Goal: Task Accomplishment & Management: Manage account settings

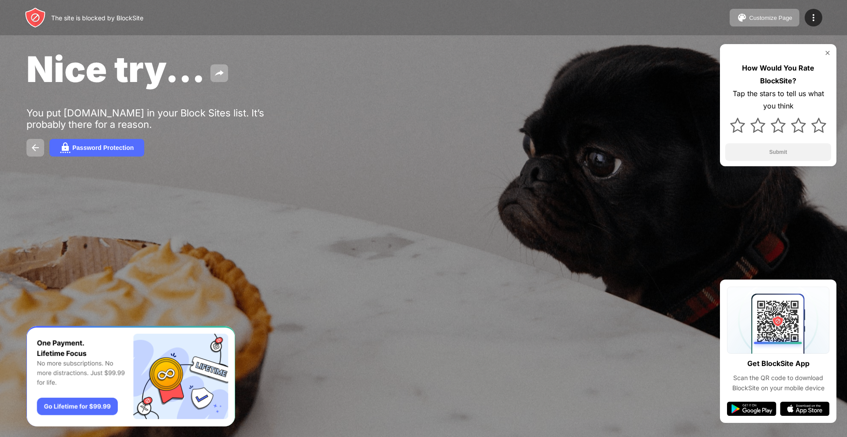
drag, startPoint x: 755, startPoint y: 135, endPoint x: 760, endPoint y: 150, distance: 15.9
click at [755, 135] on div at bounding box center [779, 126] width 106 height 26
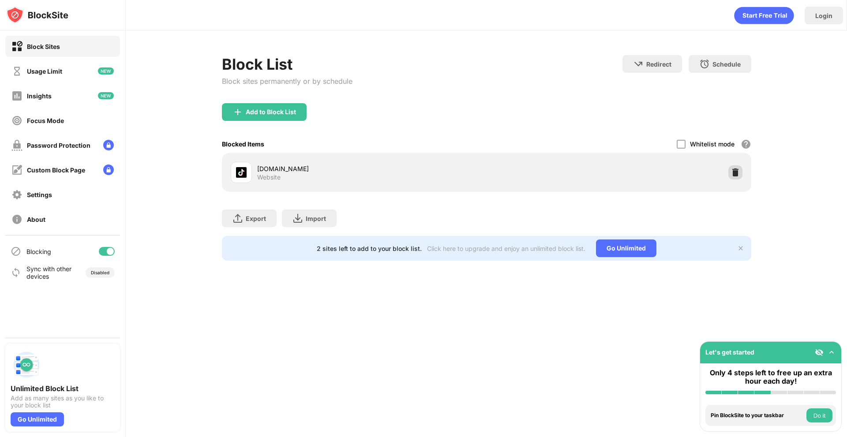
click at [735, 170] on img at bounding box center [735, 172] width 9 height 9
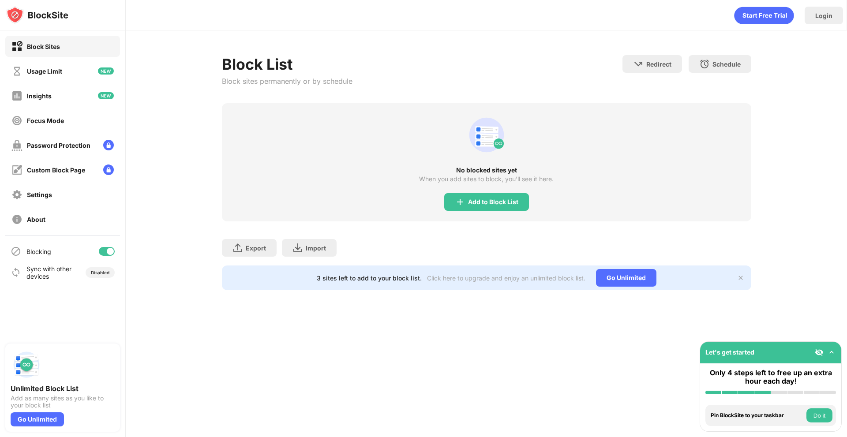
click at [466, 192] on div "No blocked sites yet When you add sites to block, you’ll see it here. Add to Bl…" at bounding box center [487, 162] width 530 height 118
click at [466, 199] on div "Add to Block List" at bounding box center [486, 202] width 85 height 18
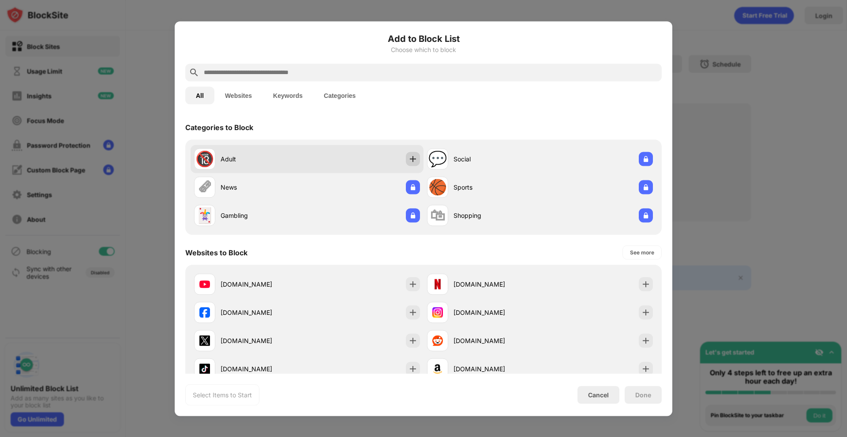
click at [412, 158] on img at bounding box center [413, 158] width 9 height 9
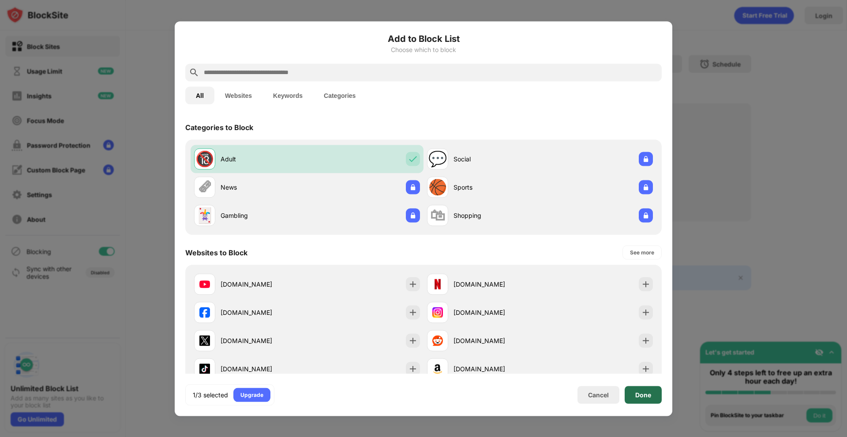
click at [637, 394] on div "Done" at bounding box center [644, 394] width 16 height 7
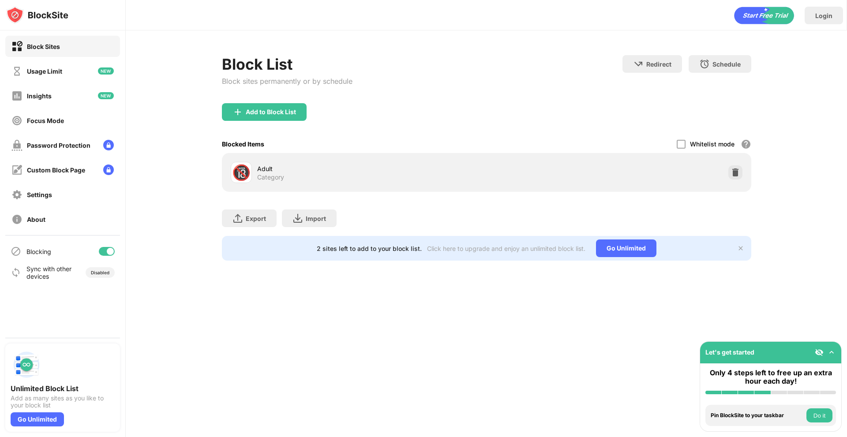
click at [265, 117] on div "Add to Block List" at bounding box center [264, 112] width 85 height 18
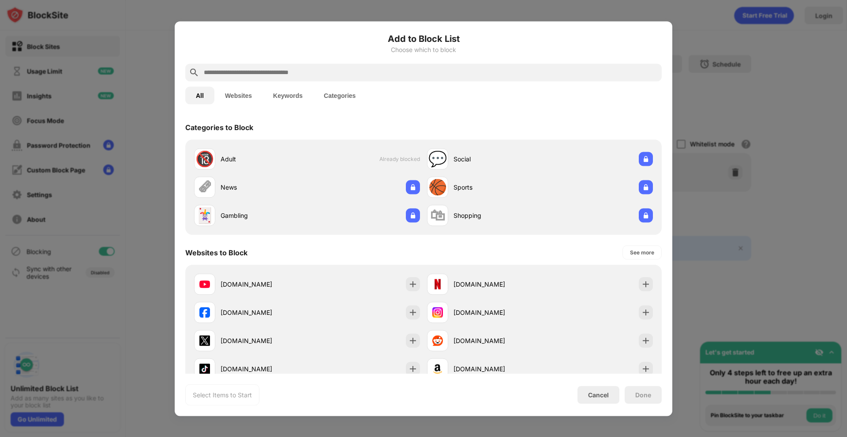
click at [279, 75] on input "text" at bounding box center [430, 72] width 455 height 11
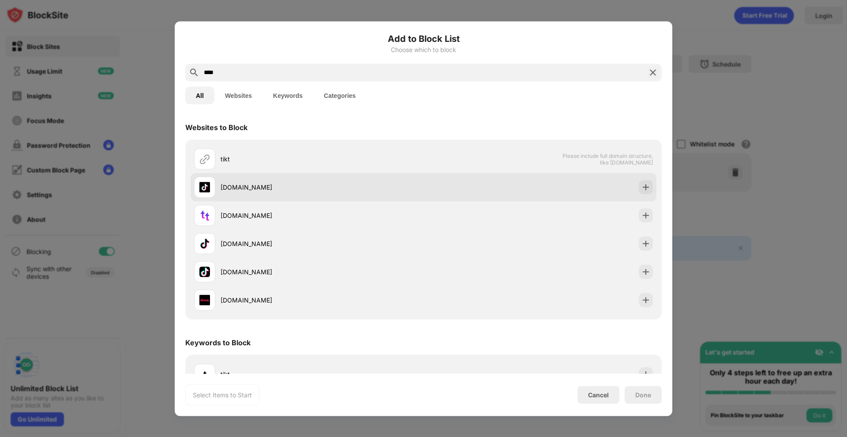
type input "****"
click at [361, 176] on div "[DOMAIN_NAME]" at bounding box center [424, 187] width 466 height 28
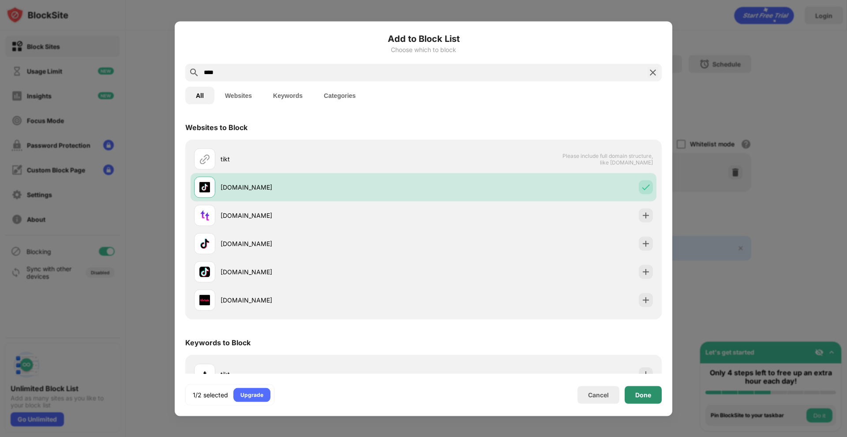
click at [651, 397] on div "Done" at bounding box center [644, 394] width 16 height 7
